Goal: Entertainment & Leisure: Consume media (video, audio)

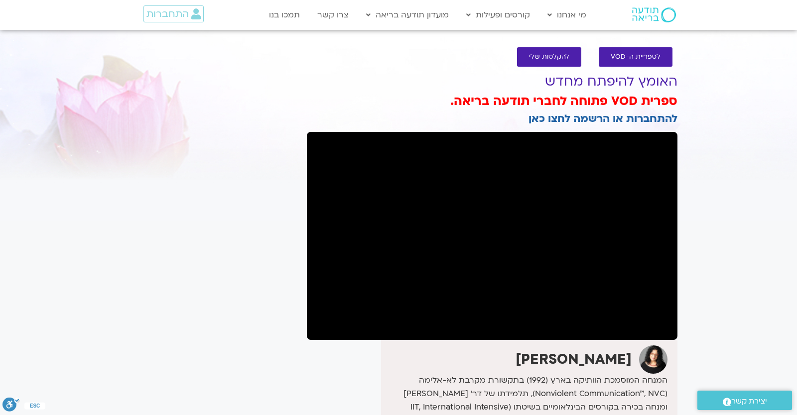
click at [484, 231] on div at bounding box center [492, 236] width 370 height 208
drag, startPoint x: 612, startPoint y: 97, endPoint x: 530, endPoint y: 103, distance: 82.4
click at [531, 104] on h3 "ספרית VOD פתוחה לחברי תודעה בריאה." at bounding box center [492, 101] width 370 height 17
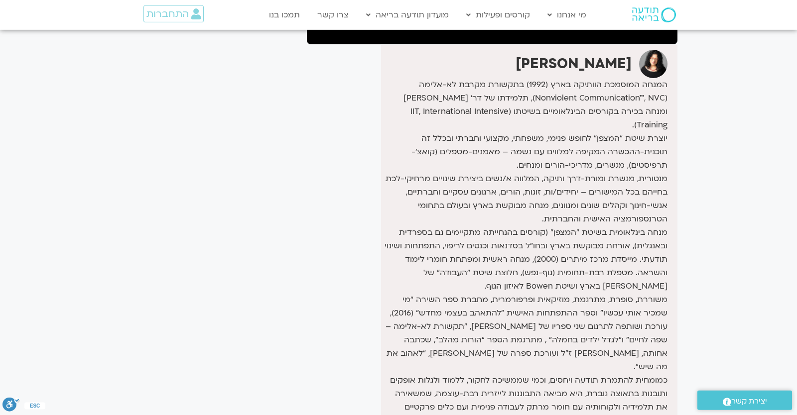
scroll to position [163, 0]
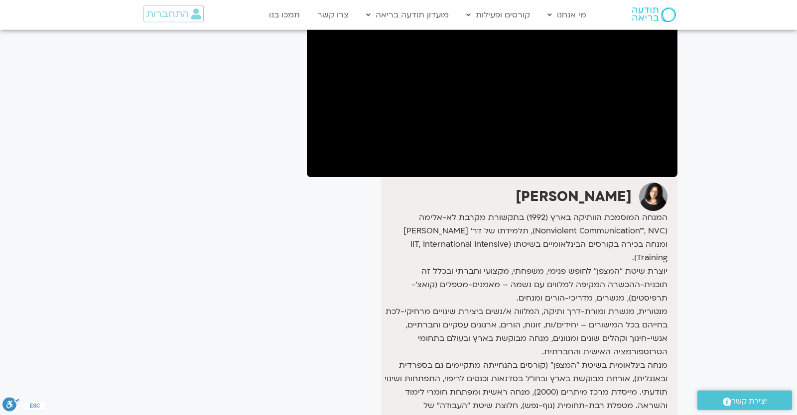
click at [752, 179] on section "לספריית ה-VOD להקלטות שלי האומץ להיפתח מחדש ספרית VOD פתוחה לחברי תודעה בריאה. …" at bounding box center [398, 305] width 797 height 861
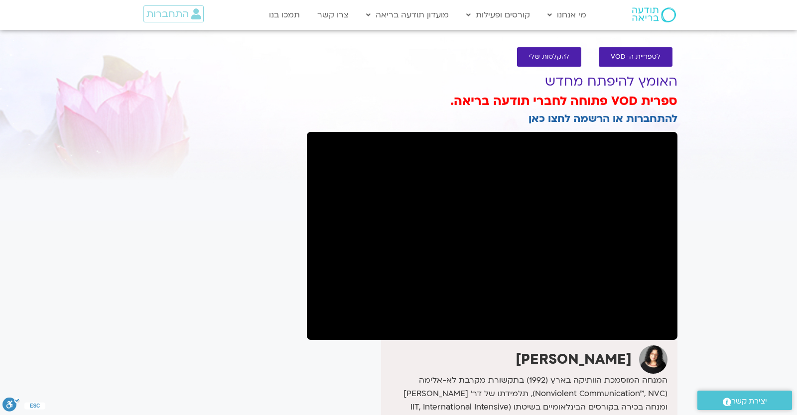
drag, startPoint x: 504, startPoint y: 116, endPoint x: 702, endPoint y: 116, distance: 198.6
drag, startPoint x: 676, startPoint y: 117, endPoint x: 518, endPoint y: 120, distance: 158.3
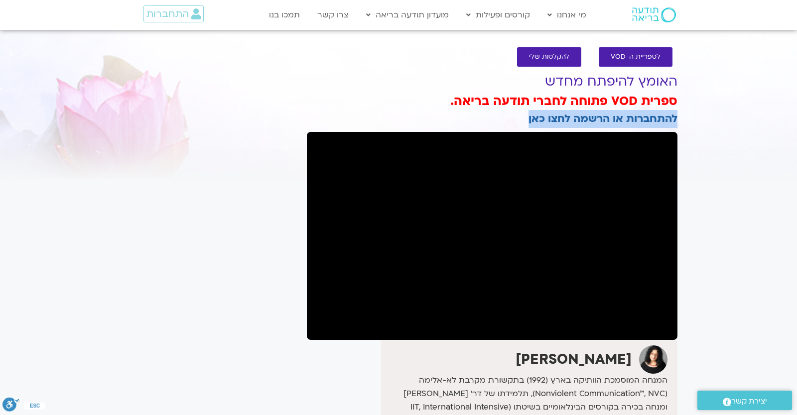
click at [515, 119] on div "ספרית VOD פתוחה לחברי תודעה בריאה. להתחברות או הרשמה לחצו כאן" at bounding box center [492, 110] width 370 height 35
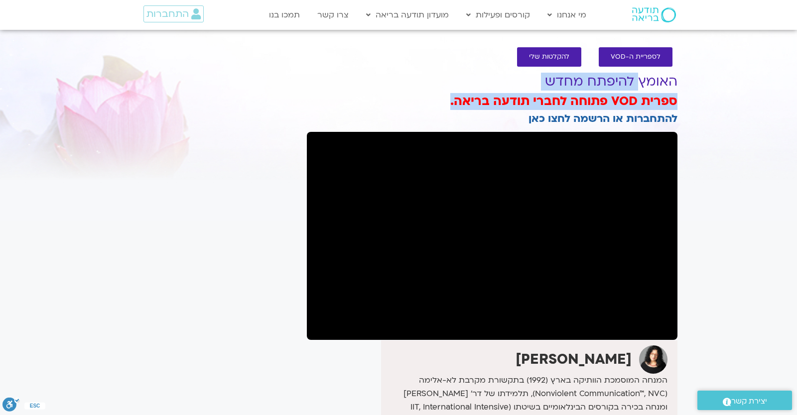
drag, startPoint x: 435, startPoint y: 102, endPoint x: 651, endPoint y: 82, distance: 217.5
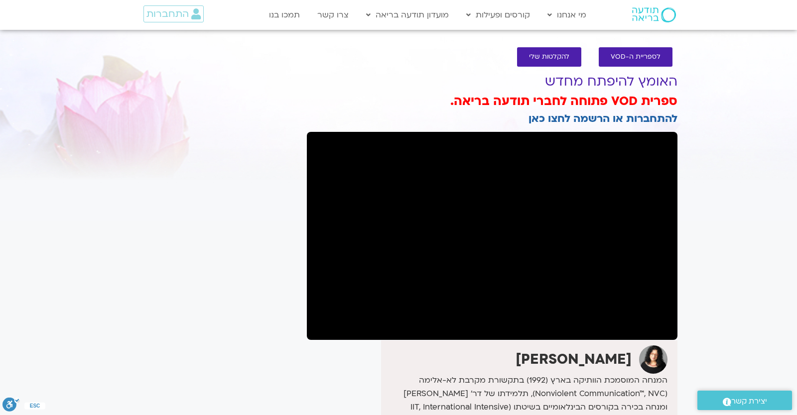
click at [658, 81] on h1 "האומץ להיפתח מחדש" at bounding box center [492, 81] width 370 height 15
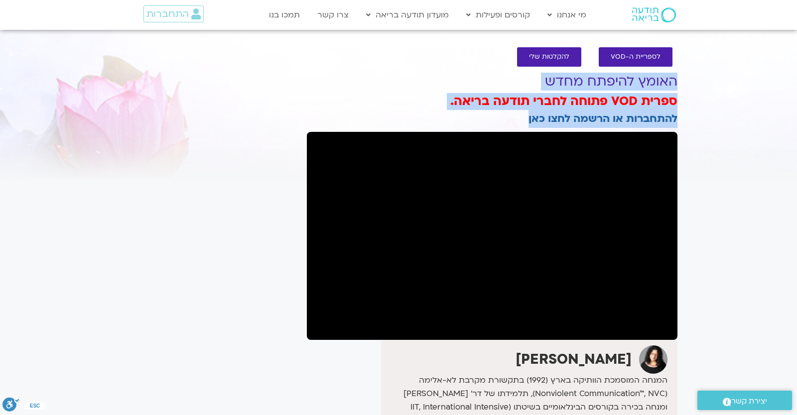
drag, startPoint x: 682, startPoint y: 77, endPoint x: 523, endPoint y: 125, distance: 165.9
click at [512, 123] on div "ספרית VOD פתוחה לחברי תודעה בריאה. להתחברות או הרשמה לחצו כאן" at bounding box center [492, 110] width 370 height 35
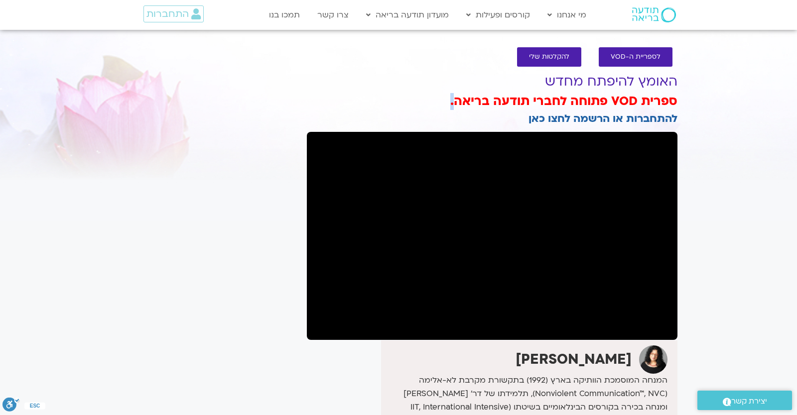
drag, startPoint x: 439, startPoint y: 102, endPoint x: 452, endPoint y: 108, distance: 14.3
click at [458, 101] on h3 "ספרית VOD פתוחה לחברי תודעה בריאה." at bounding box center [492, 101] width 370 height 17
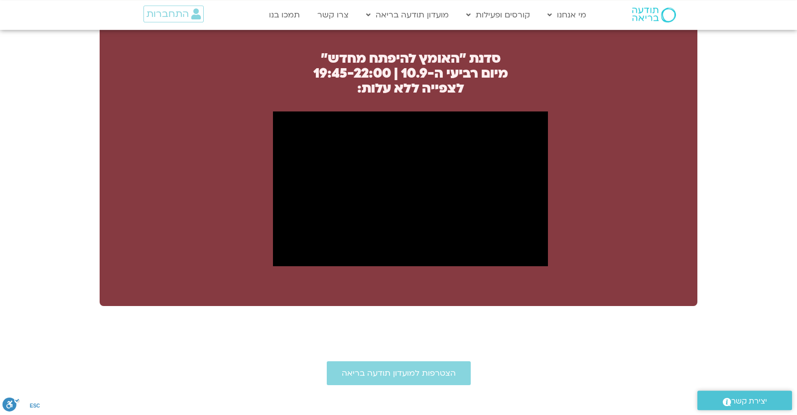
scroll to position [410, 0]
